Goal: Transaction & Acquisition: Purchase product/service

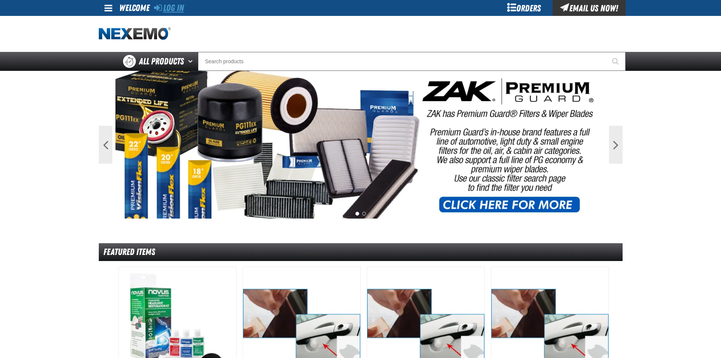
click at [176, 10] on link "Log In" at bounding box center [169, 8] width 30 height 11
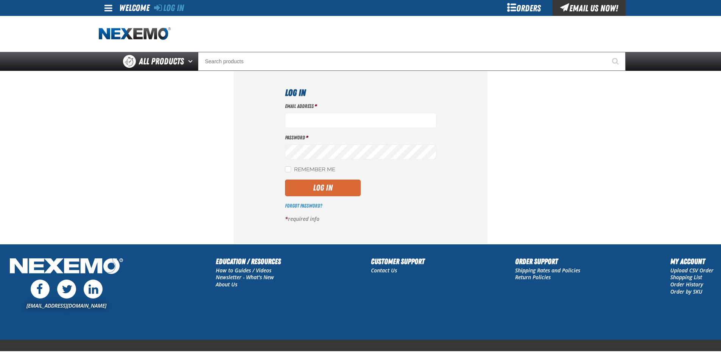
type input "rharris01@vtaig.com"
click at [343, 189] on button "Log In" at bounding box center [323, 187] width 76 height 17
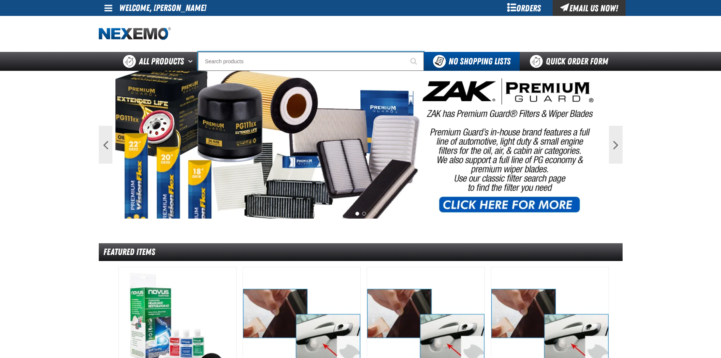
click at [322, 64] on input "Search" at bounding box center [311, 61] width 226 height 19
type input "B"
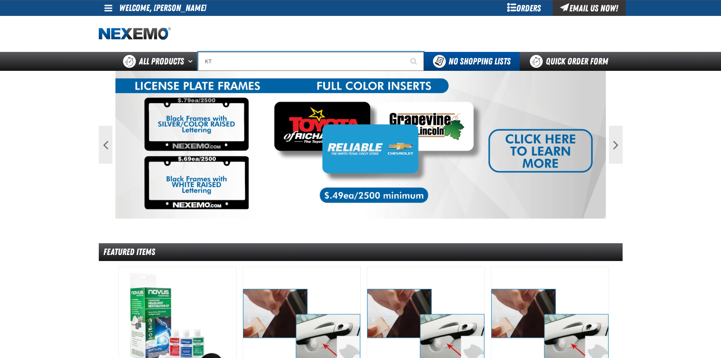
type input "K"
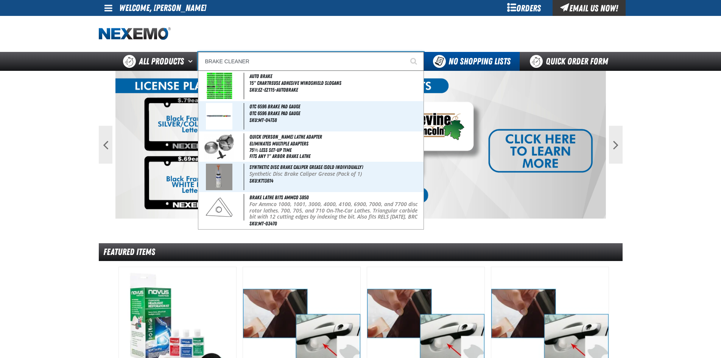
type input "BRAKE CLEANER"
click at [405, 52] on button "Start Searching" at bounding box center [414, 61] width 19 height 19
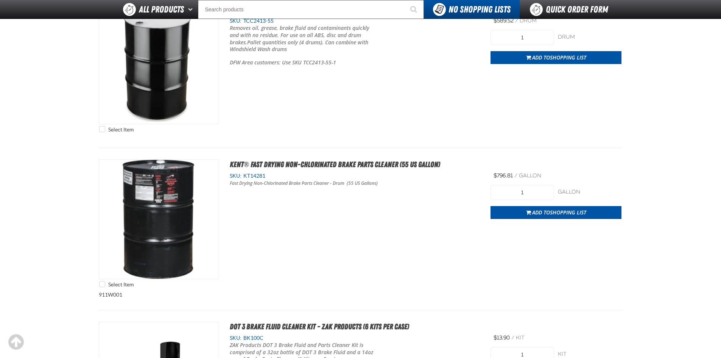
scroll to position [1363, 0]
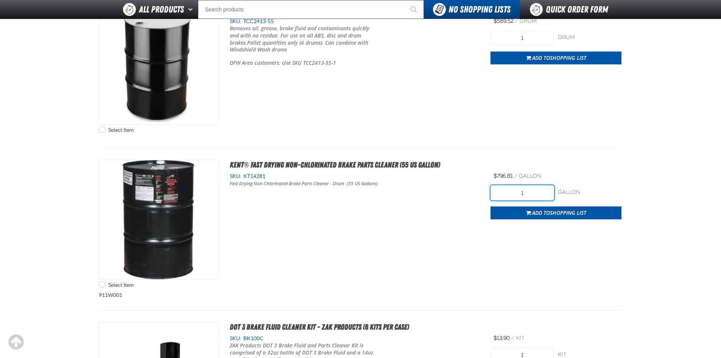
click at [512, 198] on input "1" at bounding box center [523, 192] width 64 height 15
type input "2"
click at [523, 229] on div "Select Item Kent® Fast Drying Non-Chlorinated Brake Parts Cleaner (55 US gallon…" at bounding box center [361, 226] width 524 height 132
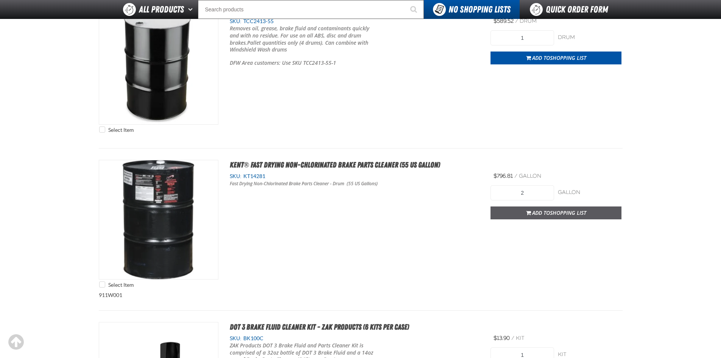
click at [526, 213] on span "button" at bounding box center [528, 214] width 5 height 2
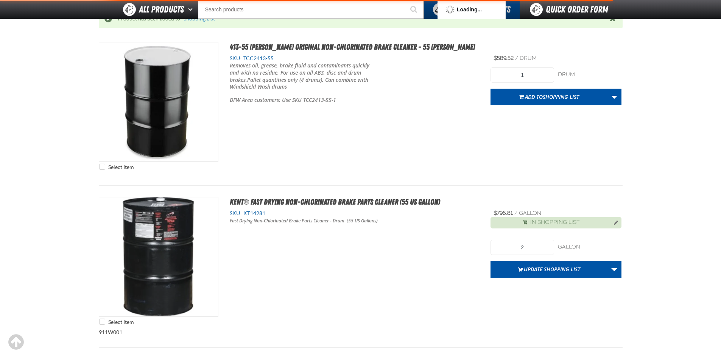
scroll to position [1400, 0]
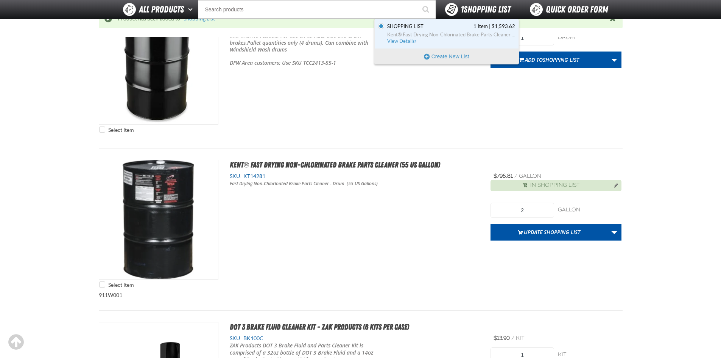
click at [471, 3] on div "1 Shopping List" at bounding box center [477, 9] width 65 height 13
click at [425, 35] on span "Kent® Fast Drying Non-Chlorinated Brake Parts Cleaner (55 US gallon)" at bounding box center [451, 34] width 128 height 7
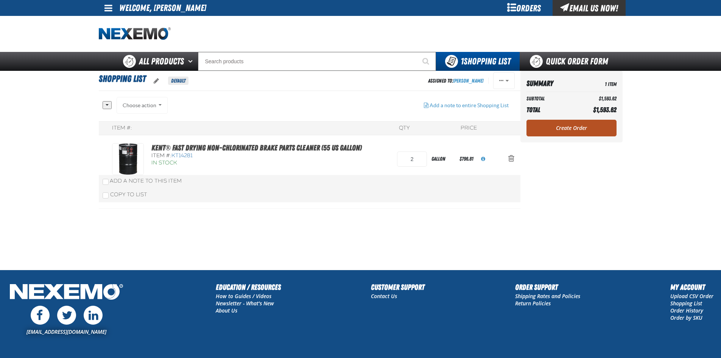
click at [559, 130] on link "Create Order" at bounding box center [571, 128] width 90 height 17
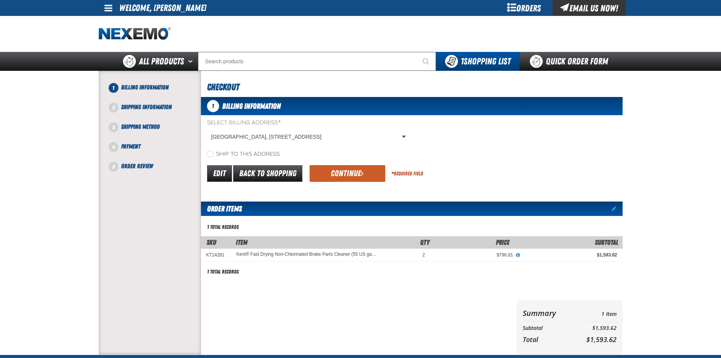
click at [217, 153] on label "Ship to this address" at bounding box center [243, 154] width 73 height 7
click at [213, 153] on input "Ship to this address" at bounding box center [210, 154] width 6 height 6
checkbox input "true"
click at [330, 171] on button "Continue" at bounding box center [348, 173] width 76 height 17
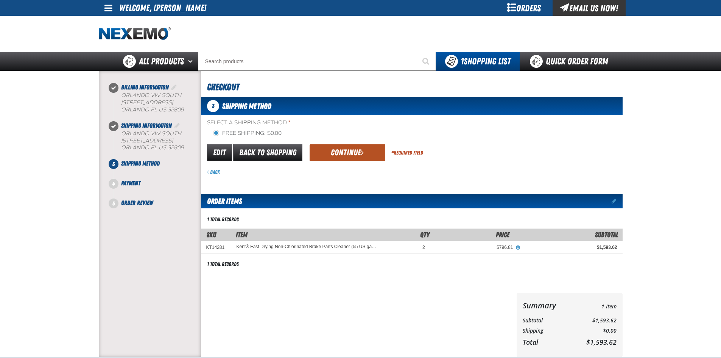
click at [344, 155] on button "Continue" at bounding box center [348, 152] width 76 height 17
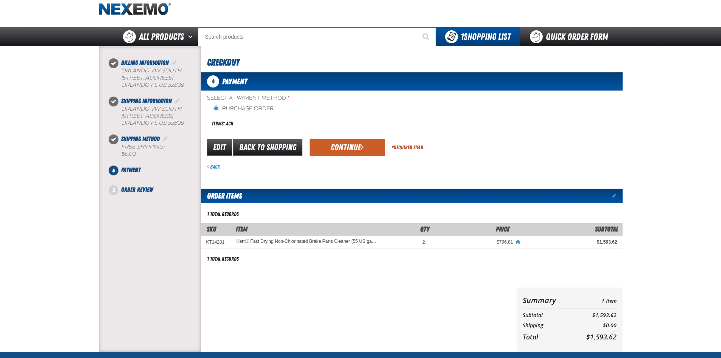
scroll to position [38, 0]
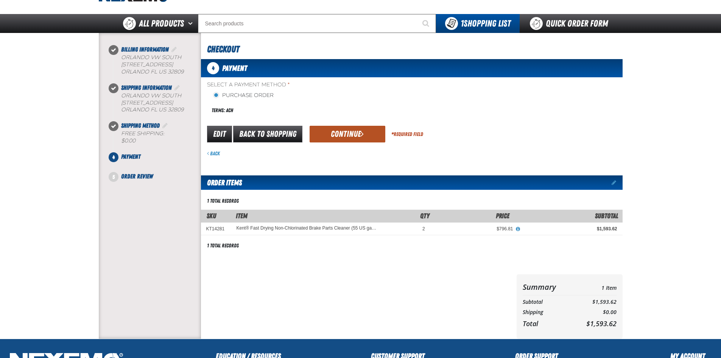
click at [343, 134] on button "Continue" at bounding box center [348, 134] width 76 height 17
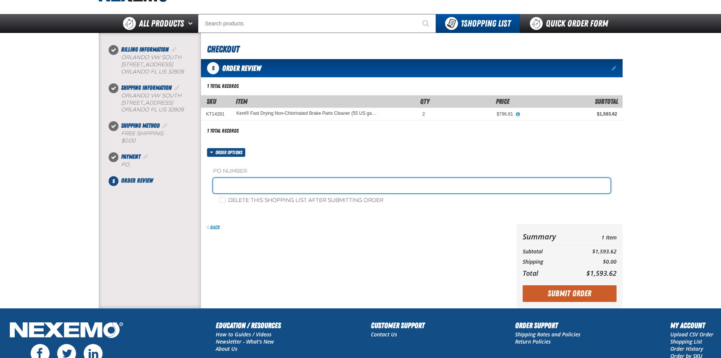
click at [308, 186] on input "text" at bounding box center [411, 185] width 397 height 15
type input "0829 BRAKE CLEAN"
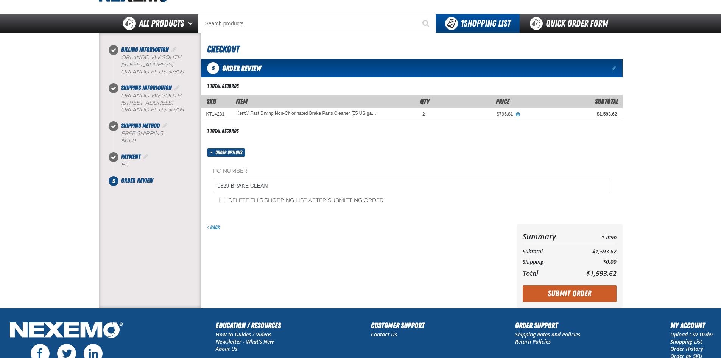
click at [300, 196] on div "Delete this shopping list after submitting order" at bounding box center [411, 200] width 397 height 8
click at [297, 200] on label "Delete this shopping list after submitting order" at bounding box center [301, 200] width 164 height 7
click at [225, 200] on input "Delete this shopping list after submitting order" at bounding box center [222, 200] width 6 height 6
checkbox input "true"
click at [560, 288] on button "Submit Order" at bounding box center [570, 293] width 94 height 17
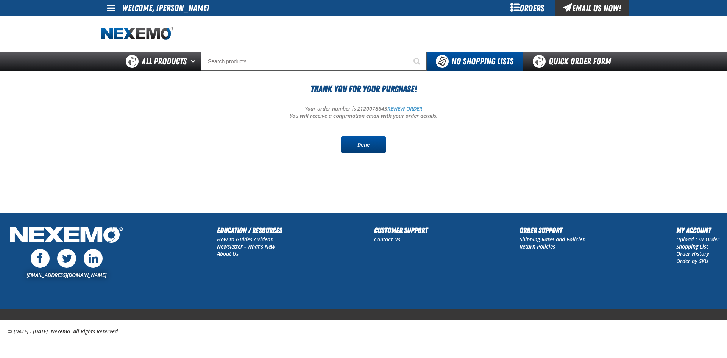
click at [353, 148] on link "Done" at bounding box center [363, 144] width 45 height 17
